Goal: Transaction & Acquisition: Purchase product/service

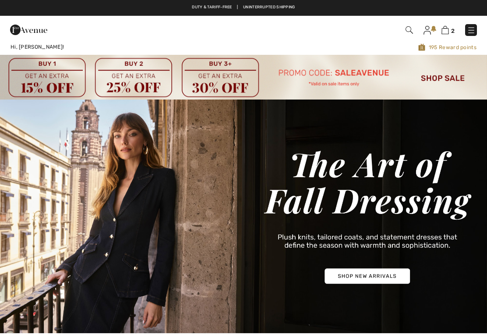
checkbox input "true"
click at [476, 22] on div "2 Checkout" at bounding box center [344, 30] width 280 height 18
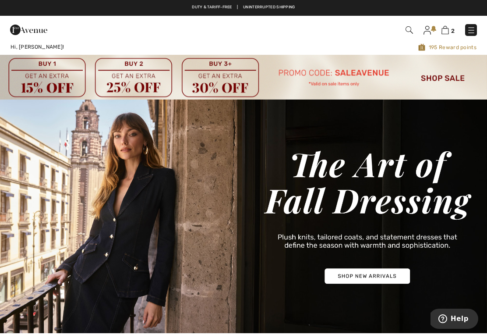
click at [472, 28] on img at bounding box center [471, 30] width 9 height 9
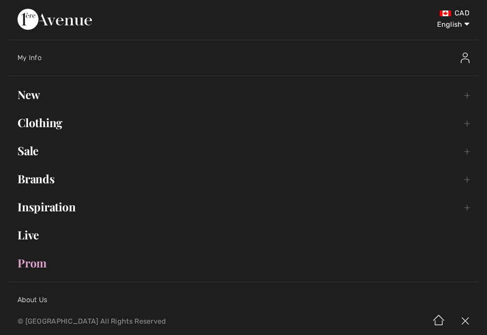
click at [469, 125] on link "Clothing Toggle submenu" at bounding box center [244, 122] width 470 height 19
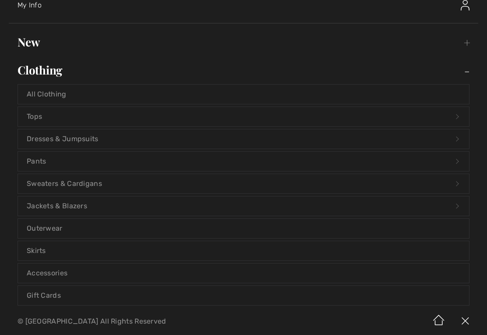
scroll to position [54, 0]
click at [455, 138] on link "Dresses & Jumpsuits Open submenu" at bounding box center [243, 137] width 451 height 19
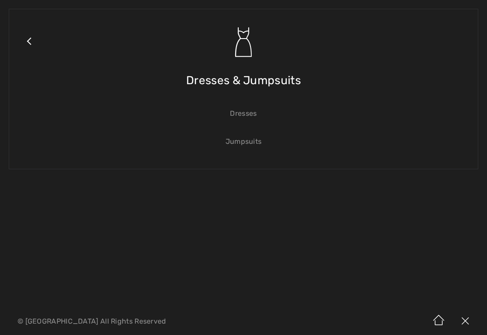
click at [245, 141] on link "Jumpsuits" at bounding box center [243, 141] width 451 height 19
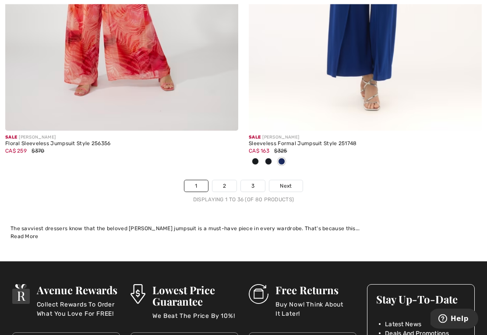
scroll to position [7188, 0]
click at [221, 181] on link "2" at bounding box center [225, 185] width 24 height 11
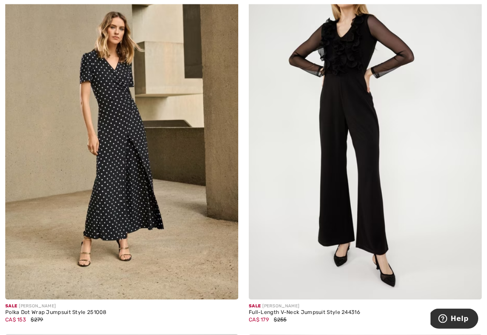
scroll to position [3041, 0]
